Goal: Check status

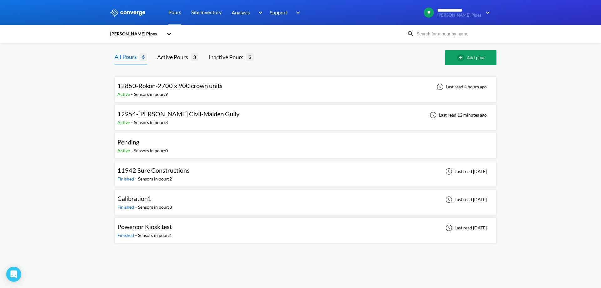
click at [237, 111] on div "12954-[PERSON_NAME] Civil-Maiden Gully Active - Sensors in pour: 3 Last read 12…" at bounding box center [305, 117] width 376 height 20
